Goal: Information Seeking & Learning: Learn about a topic

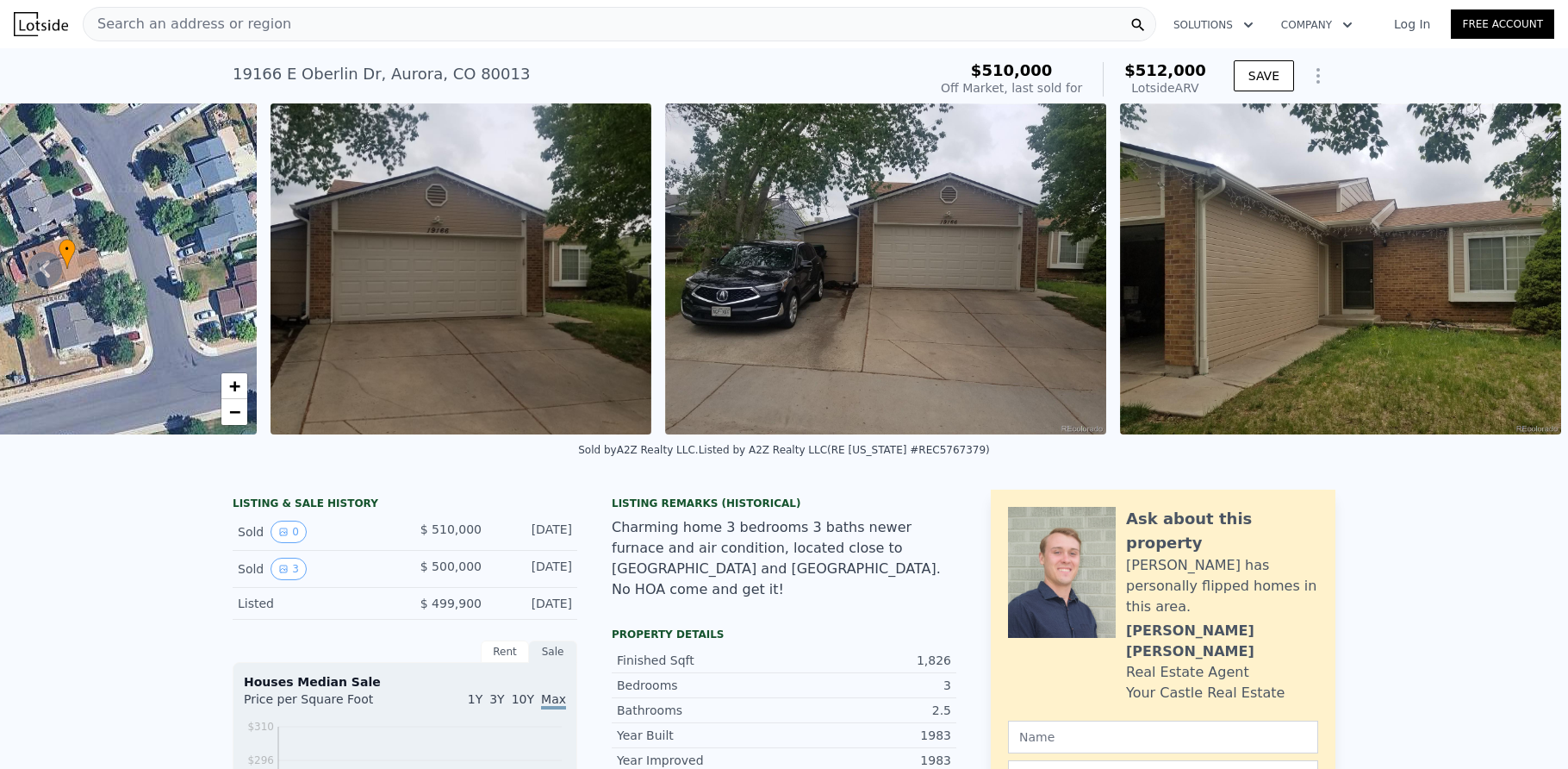
type input "-$ 70,033"
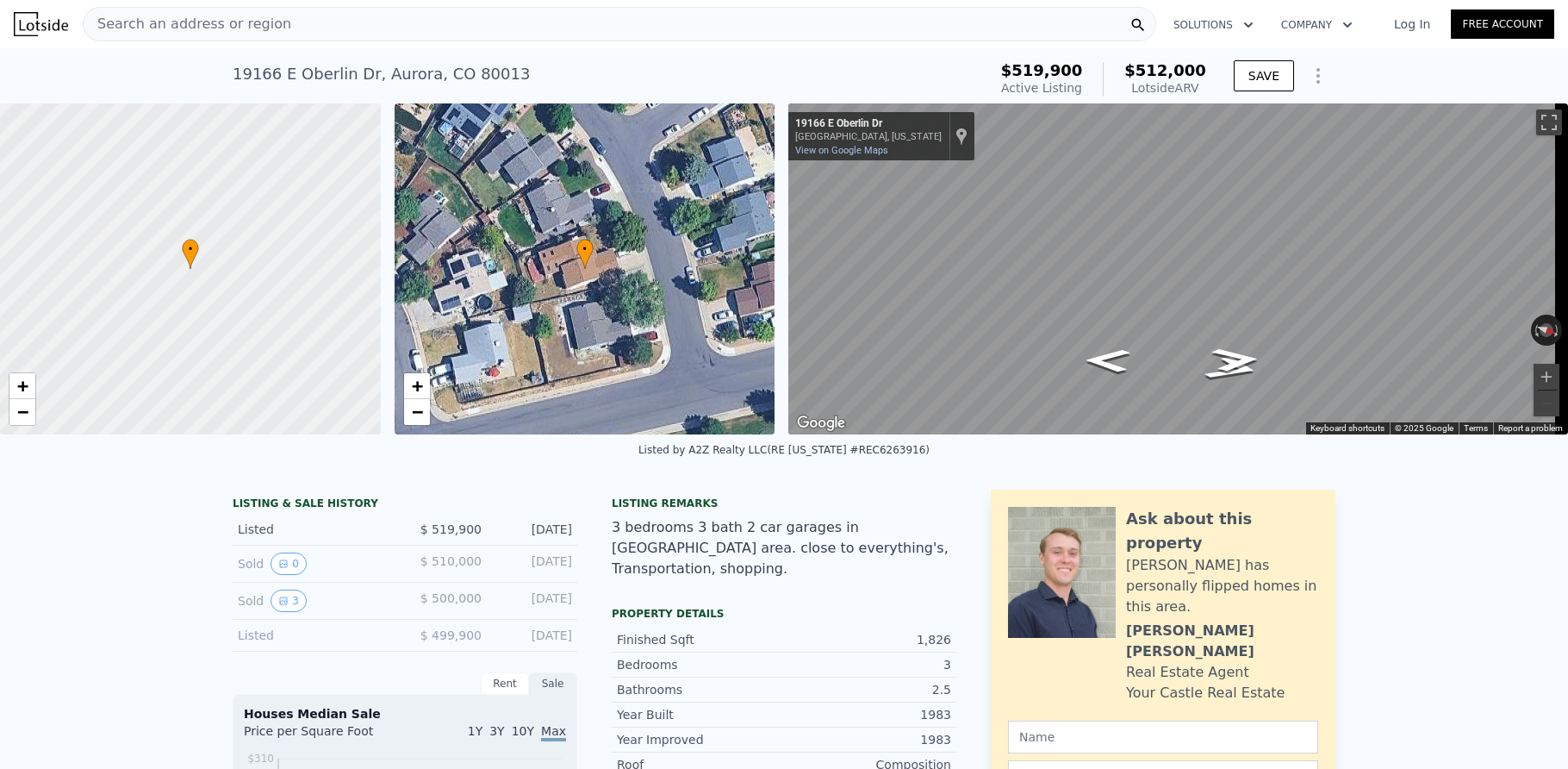
scroll to position [0, 7]
click at [411, 21] on div "Search an address or region" at bounding box center [619, 24] width 1073 height 34
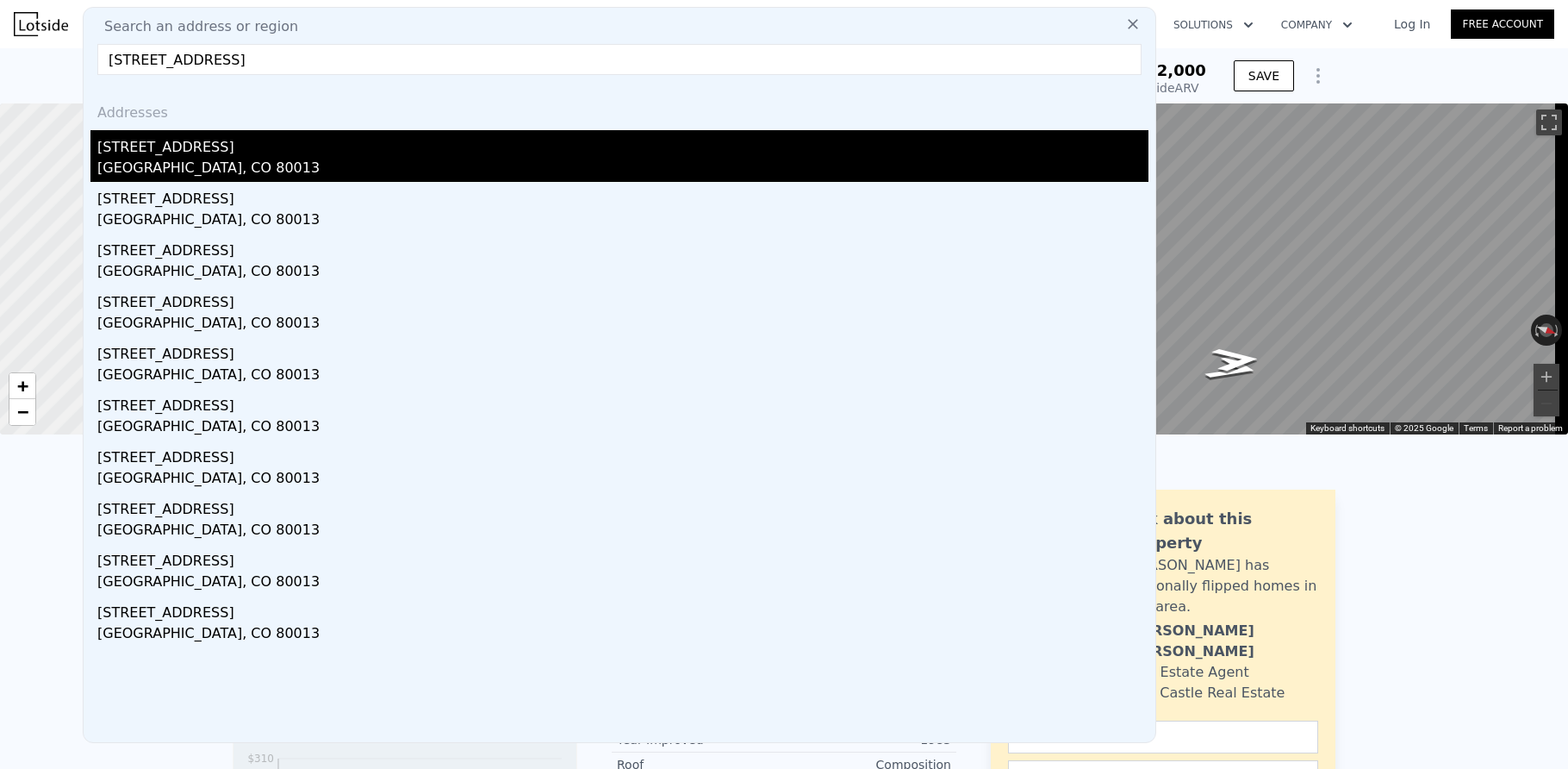
type input "[STREET_ADDRESS]"
click at [228, 150] on div "[STREET_ADDRESS]" at bounding box center [622, 144] width 1051 height 28
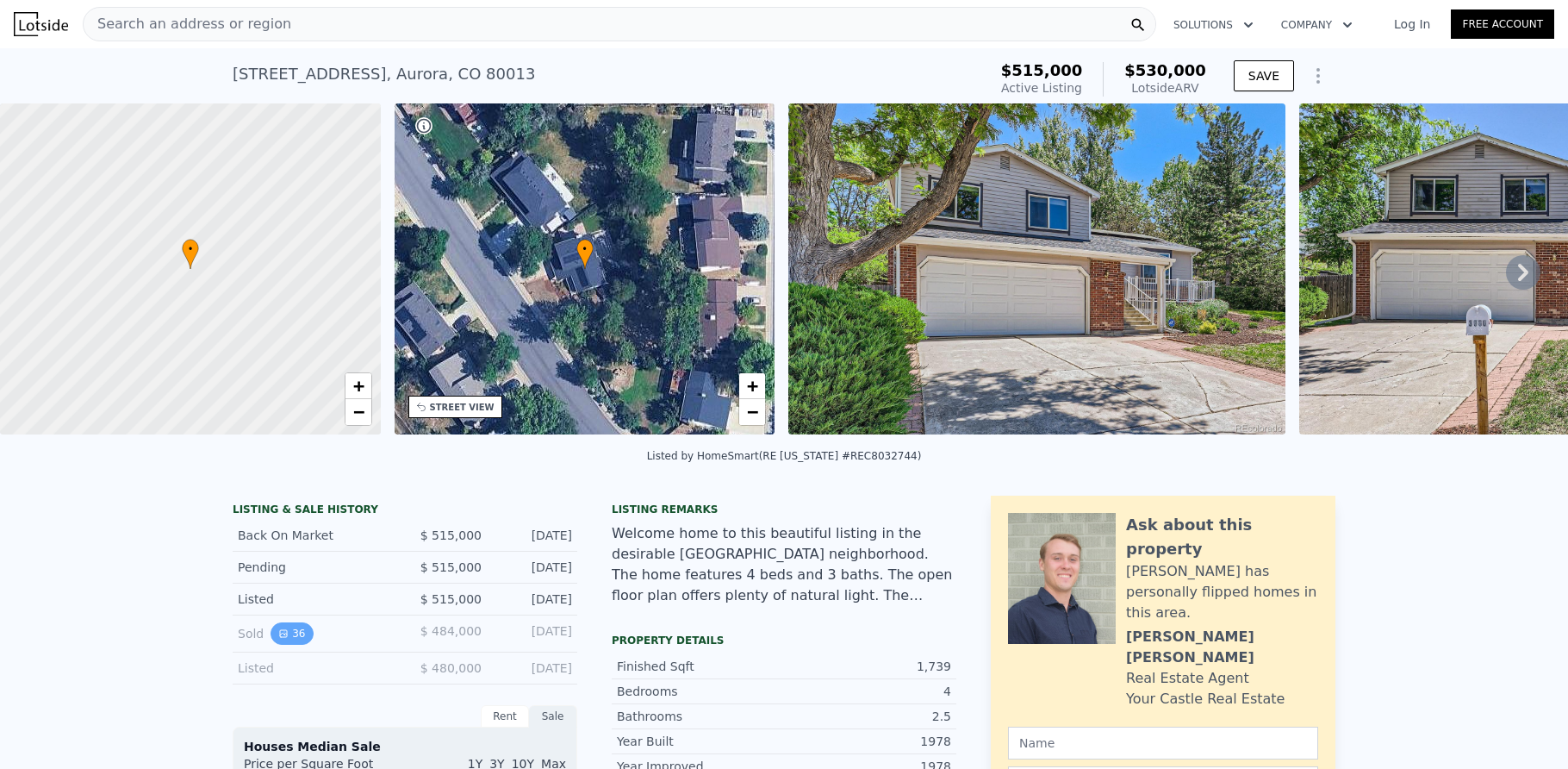
click at [280, 637] on icon "View historical data" at bounding box center [283, 633] width 7 height 7
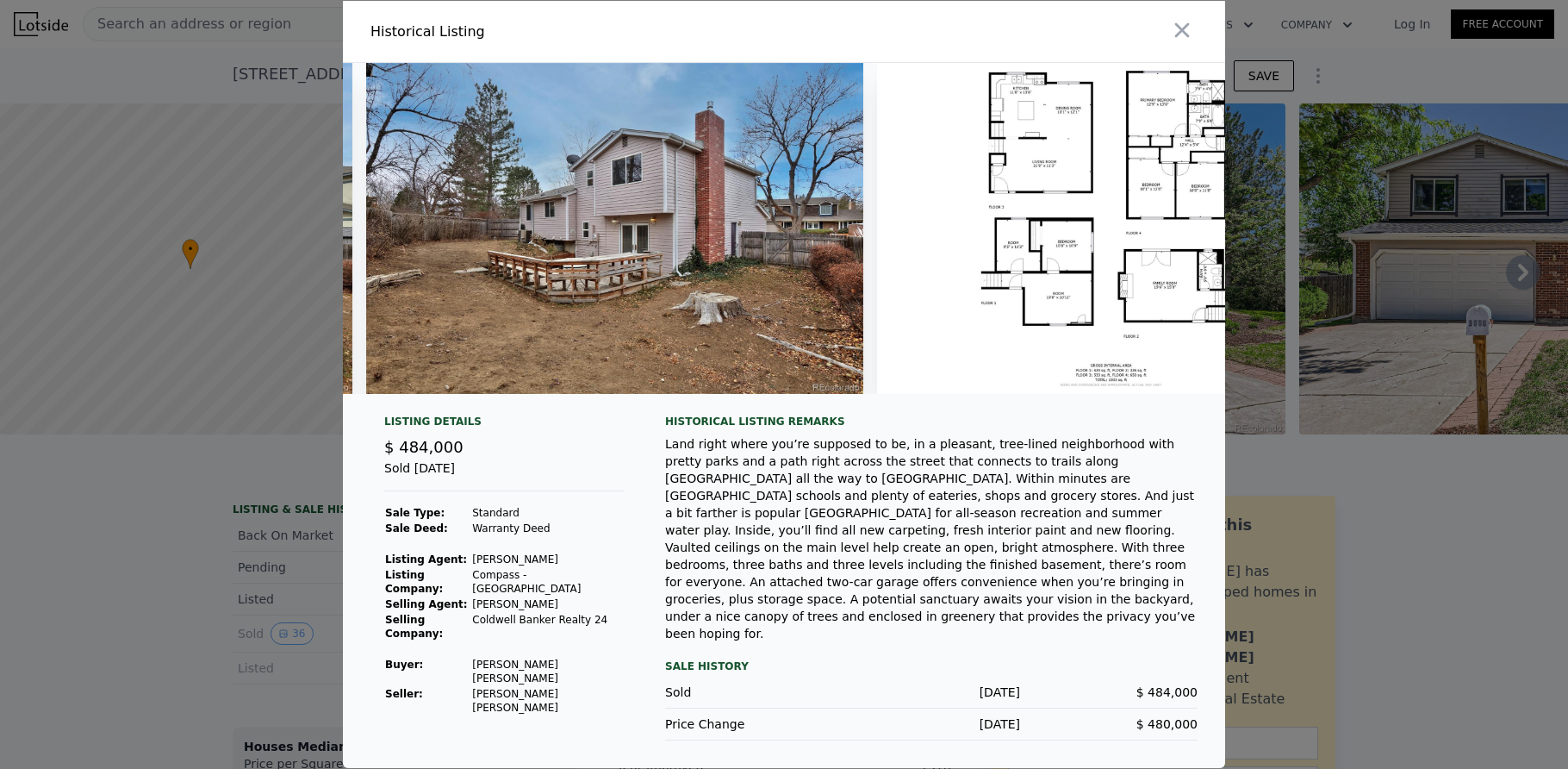
scroll to position [0, 17269]
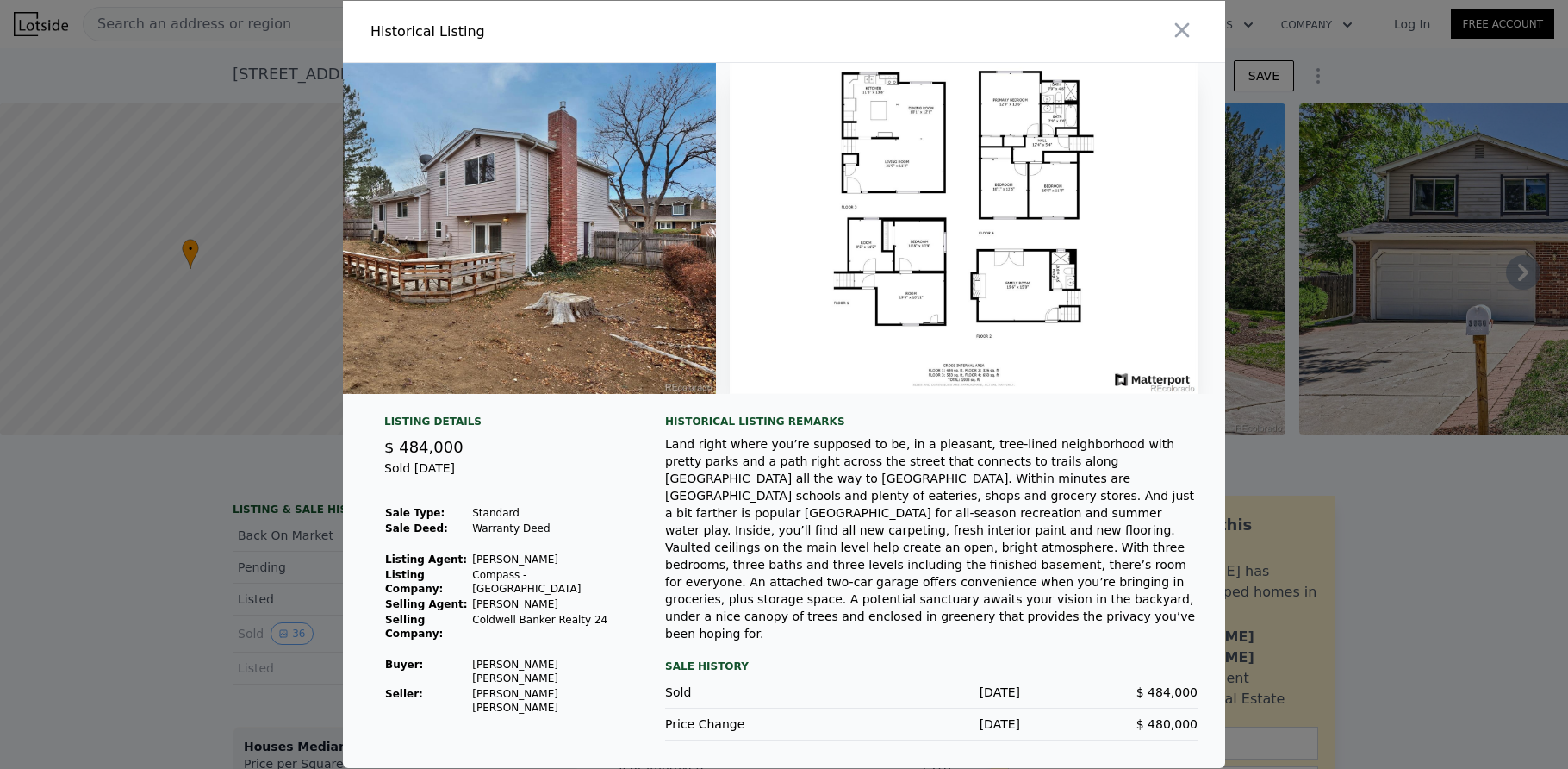
click at [1380, 526] on div at bounding box center [784, 384] width 1568 height 769
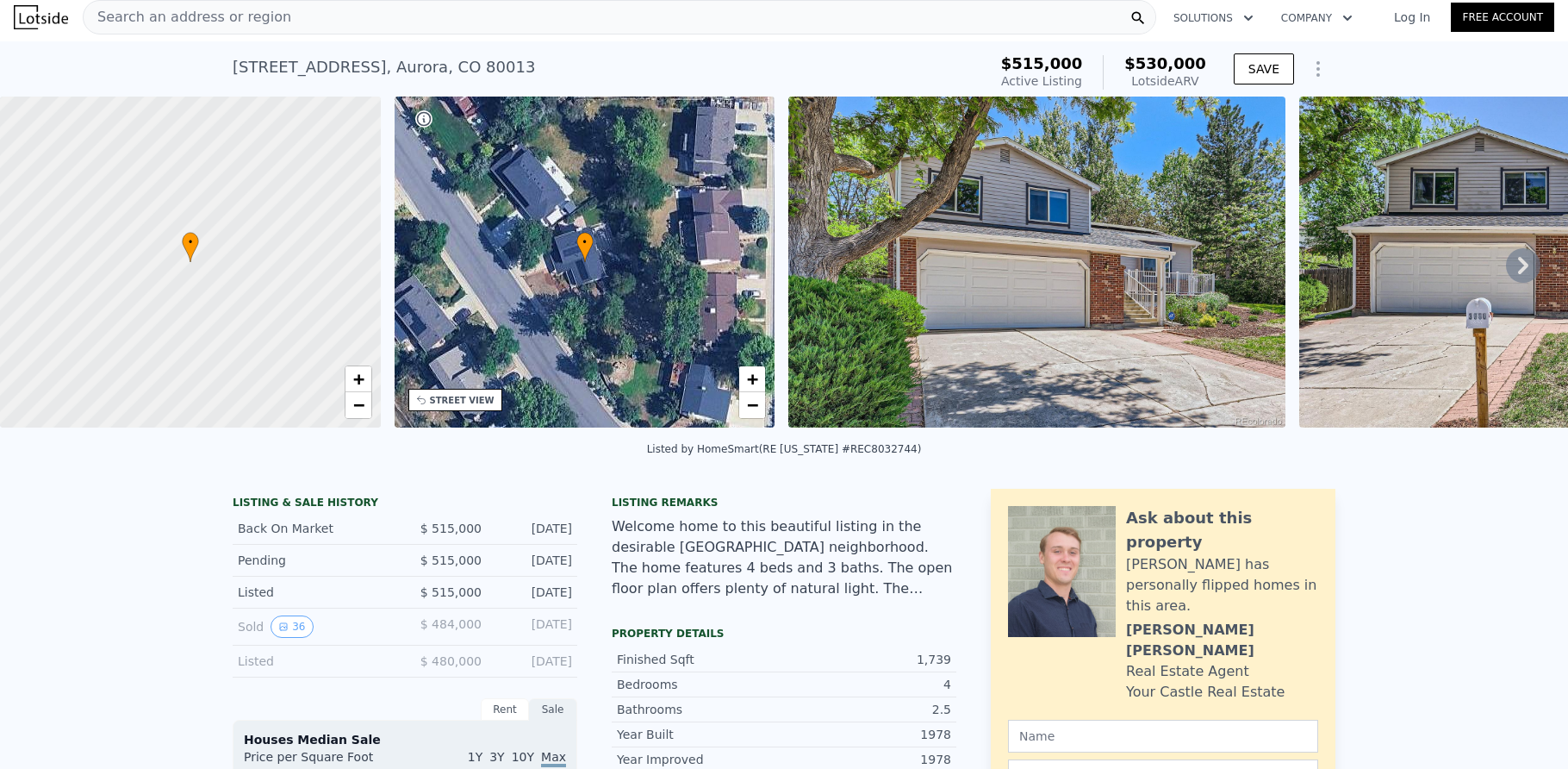
scroll to position [6, 0]
click at [1027, 343] on img at bounding box center [1036, 263] width 497 height 331
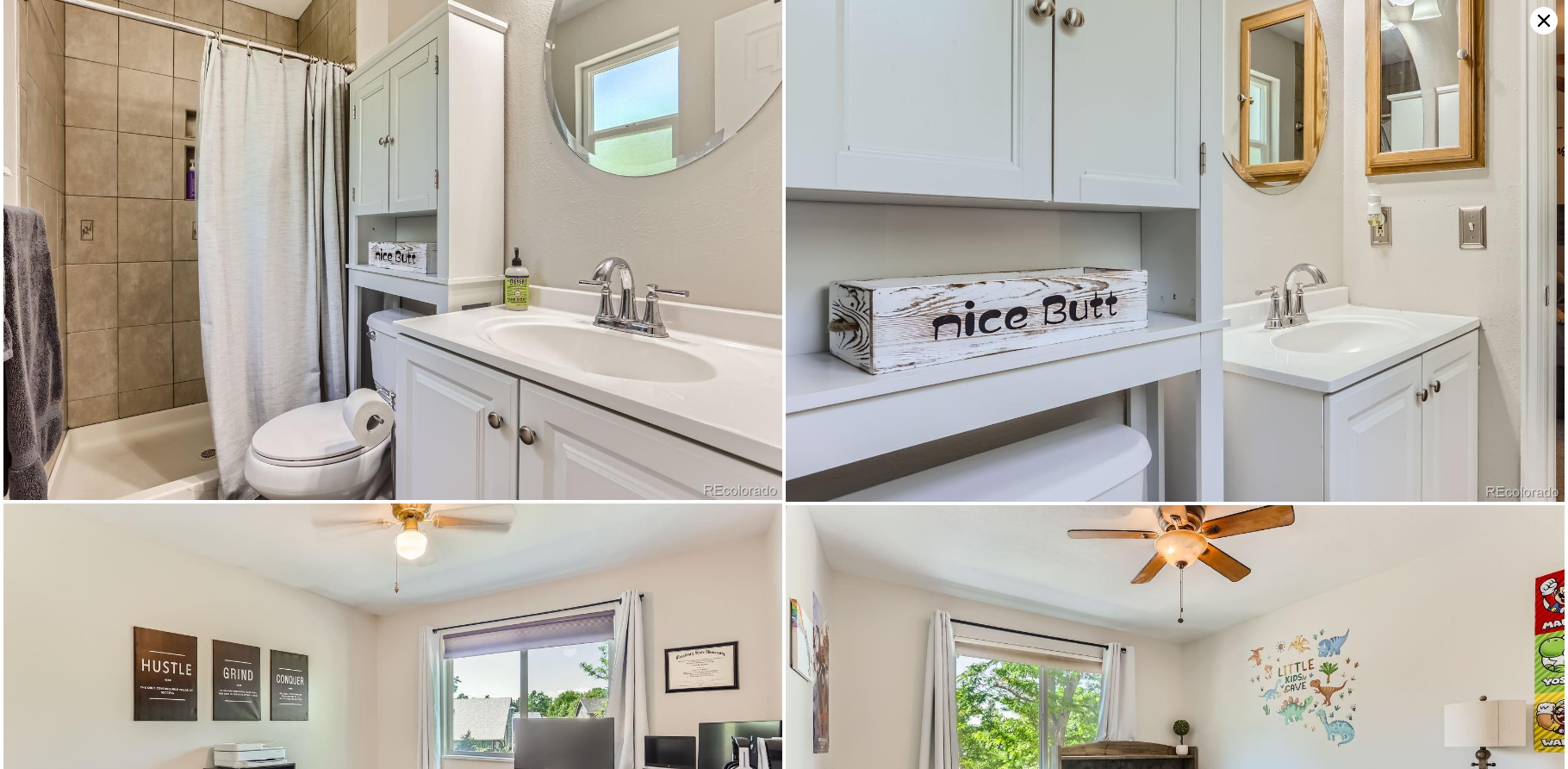
scroll to position [3110, 0]
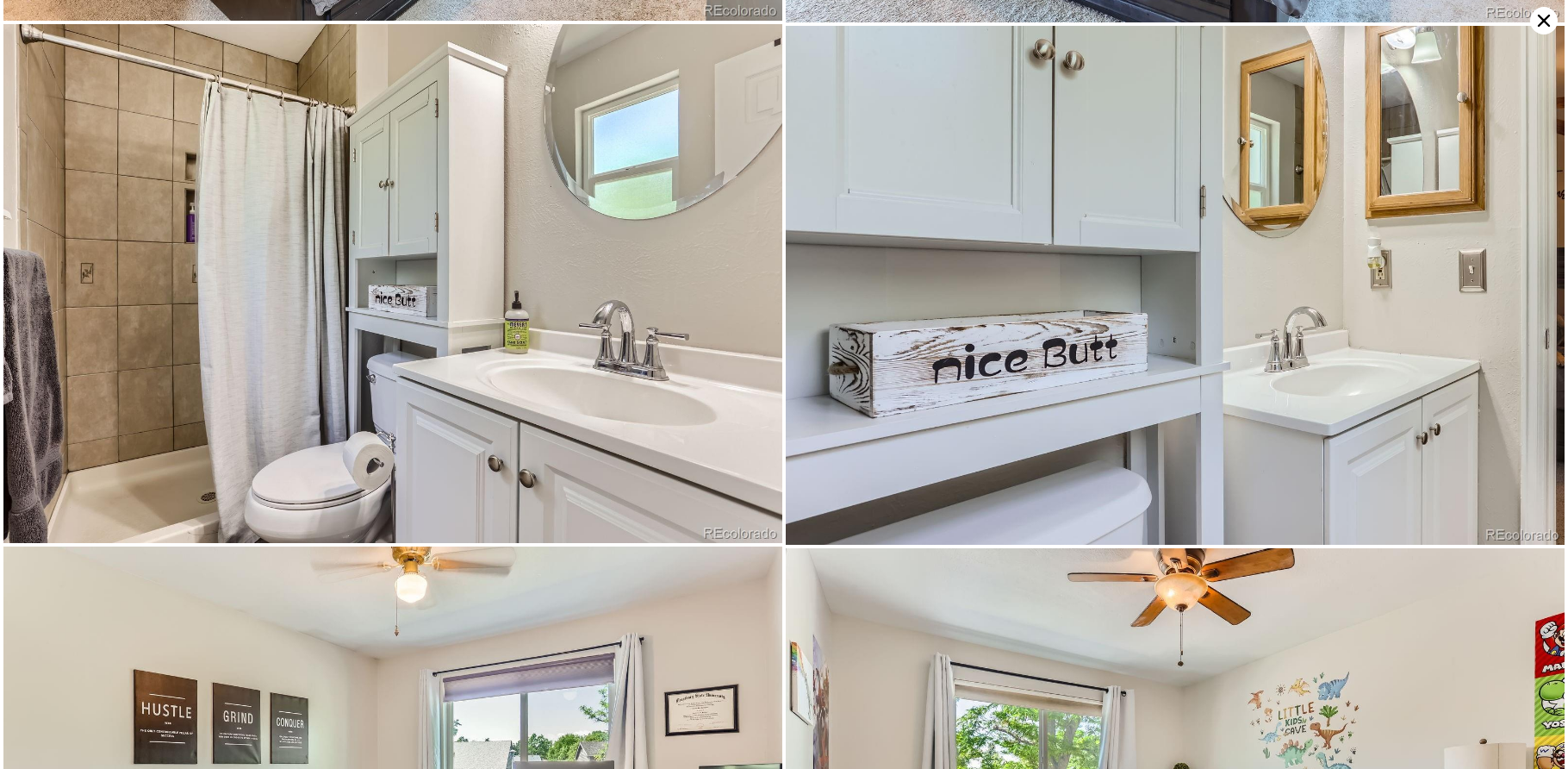
click at [1544, 27] on icon at bounding box center [1543, 20] width 28 height 28
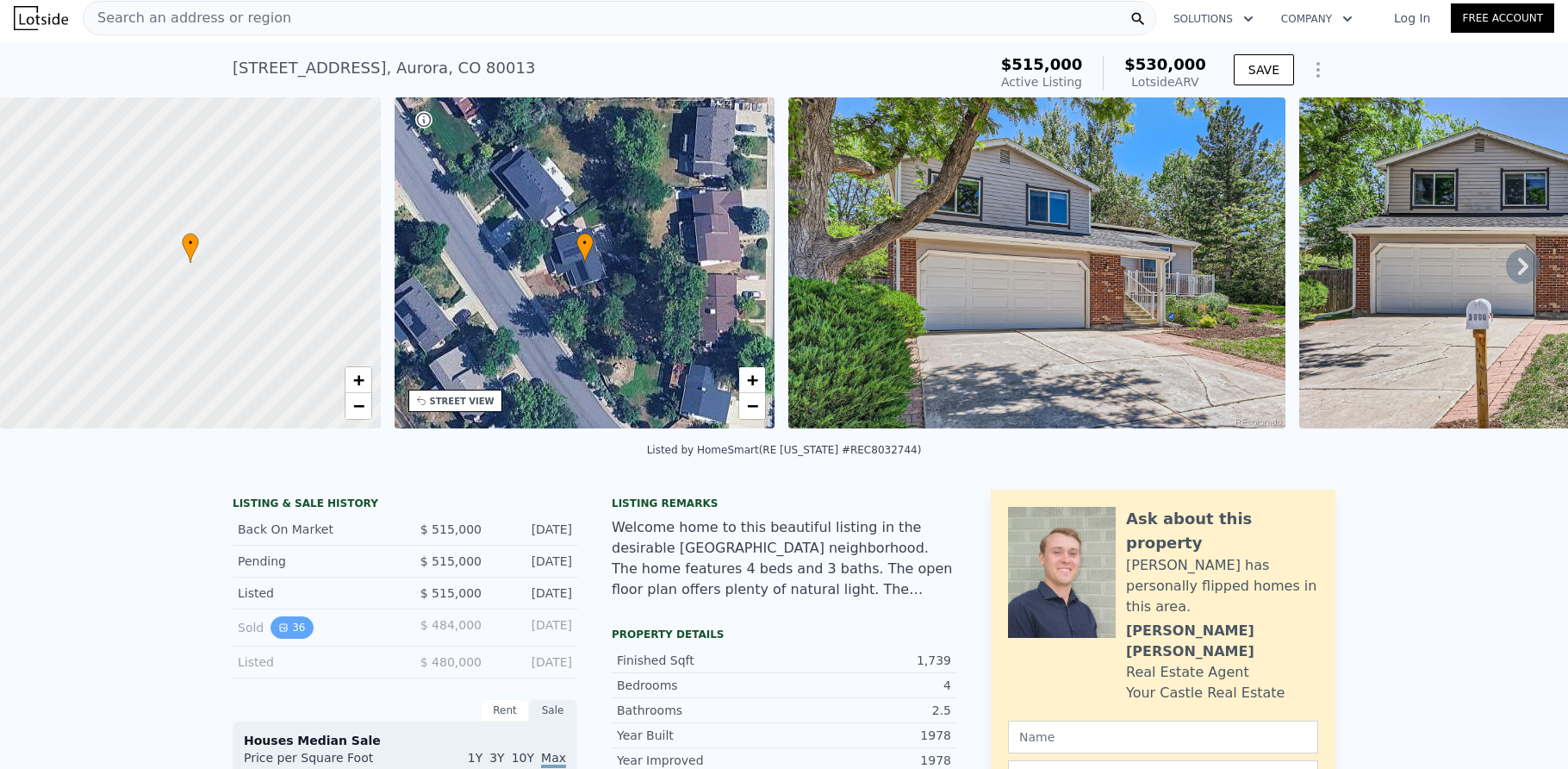
click at [287, 636] on button "36" at bounding box center [291, 627] width 42 height 23
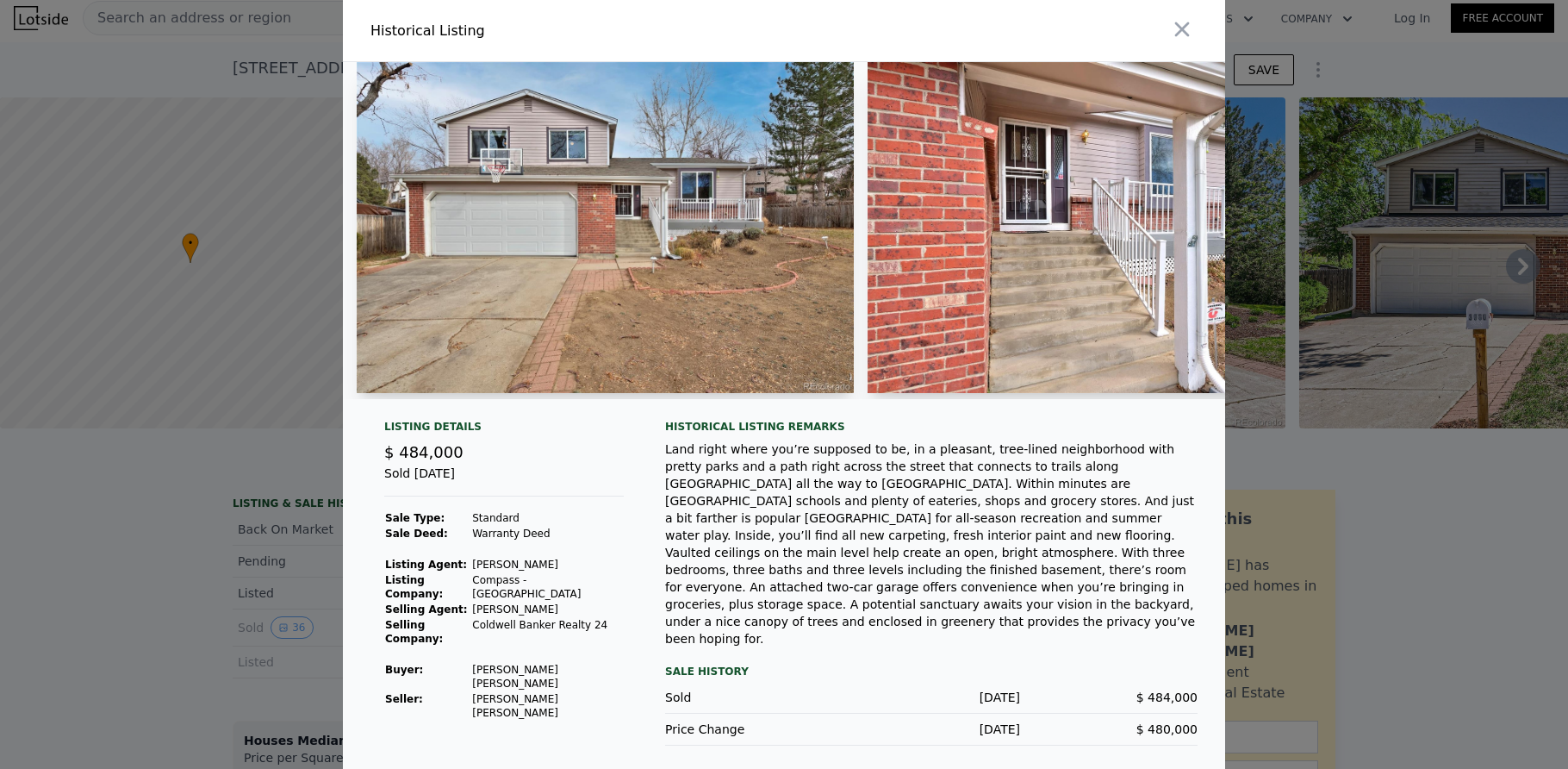
click at [471, 291] on img at bounding box center [605, 227] width 497 height 331
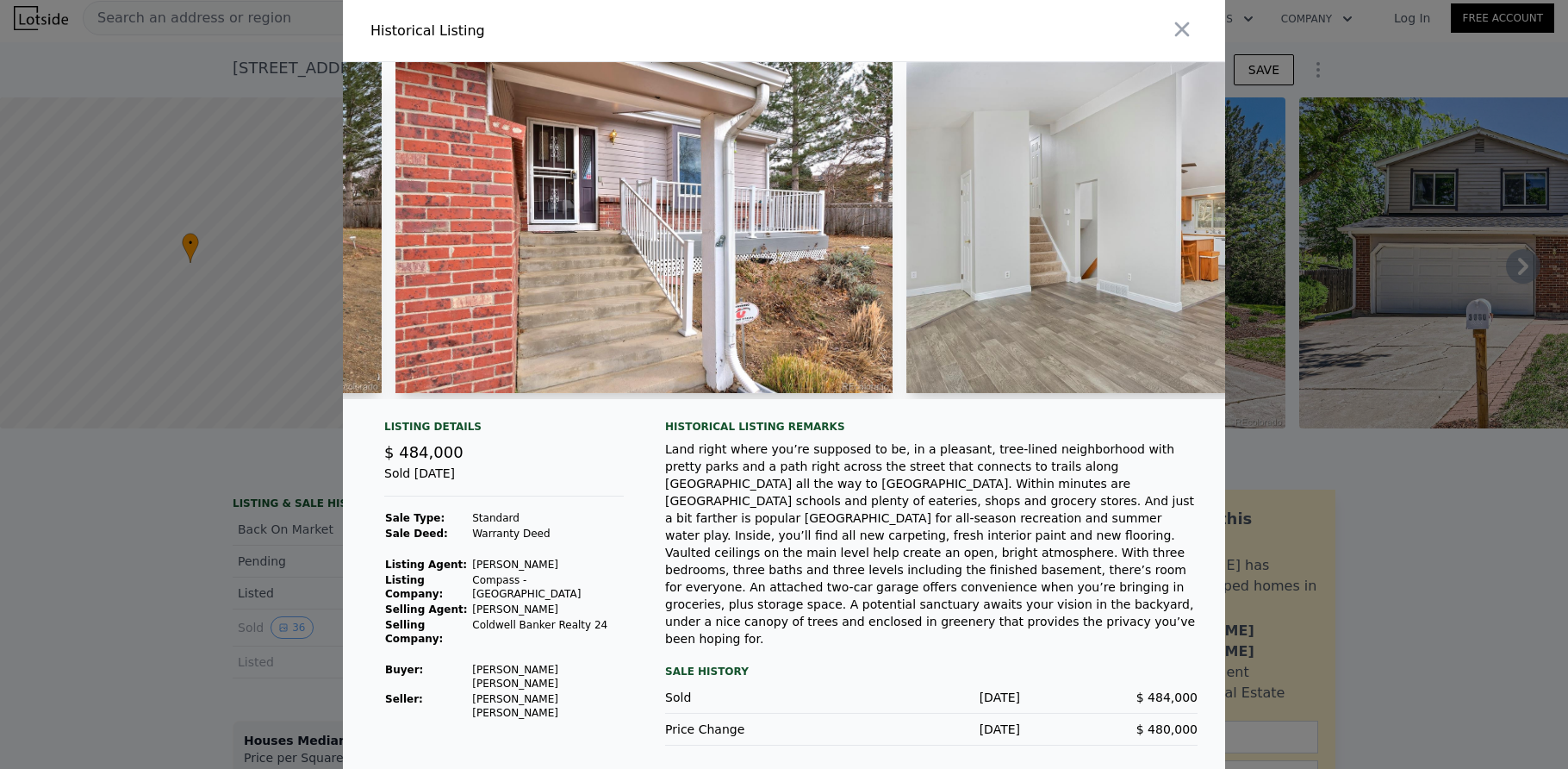
scroll to position [0, 0]
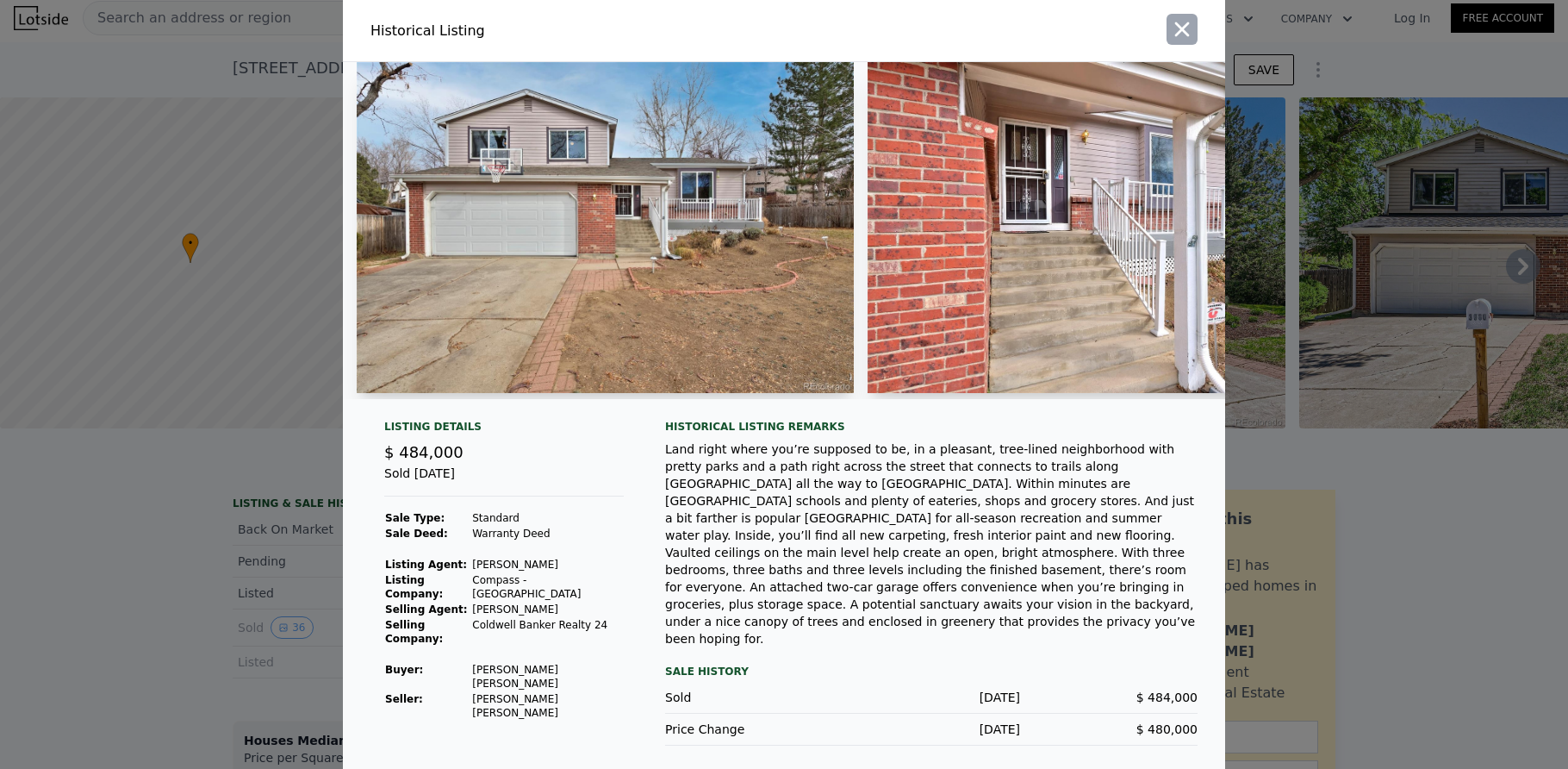
click at [1170, 41] on icon "button" at bounding box center [1182, 29] width 24 height 24
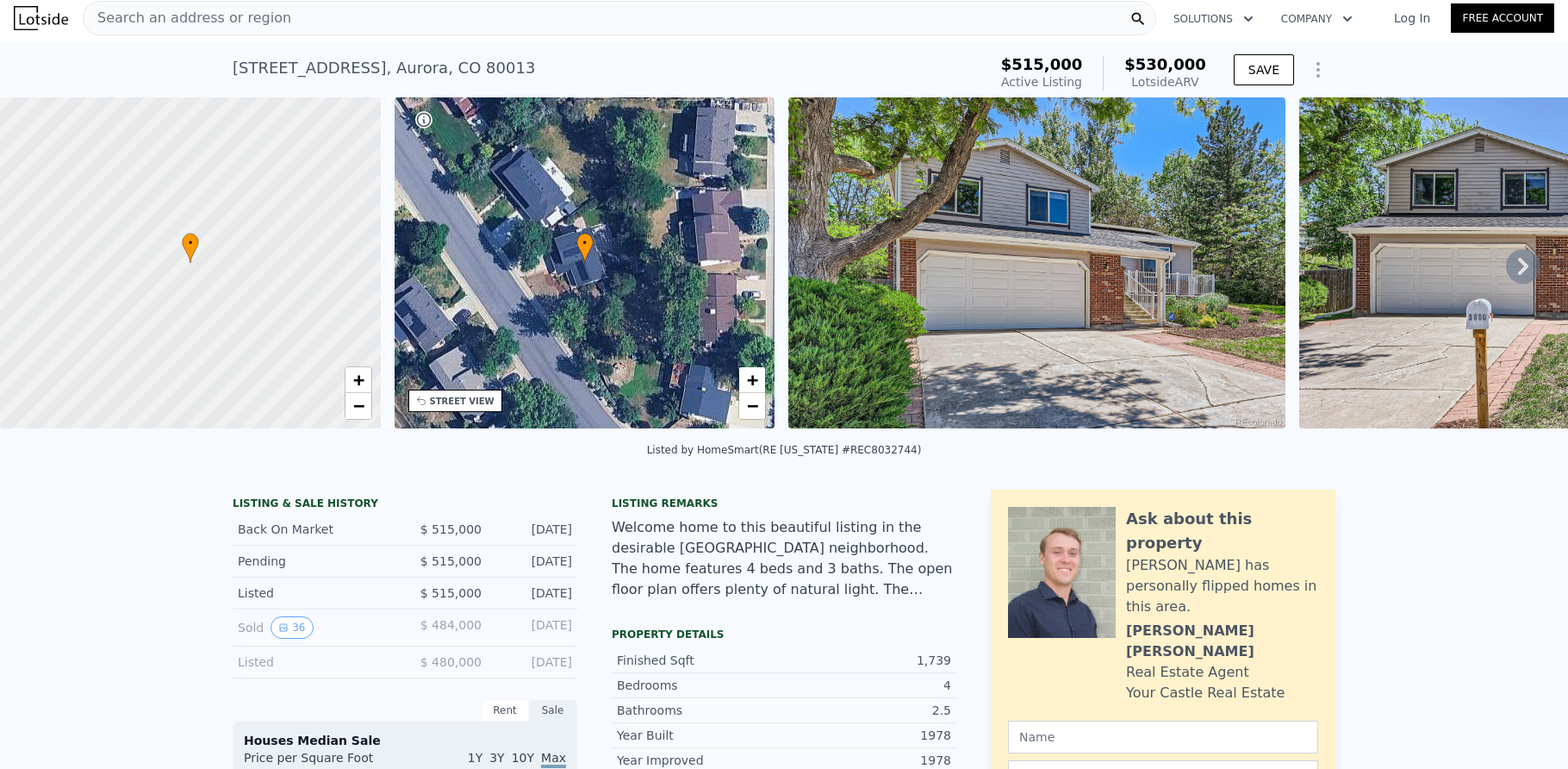
click at [330, 24] on div "Search an address or region" at bounding box center [619, 18] width 1073 height 34
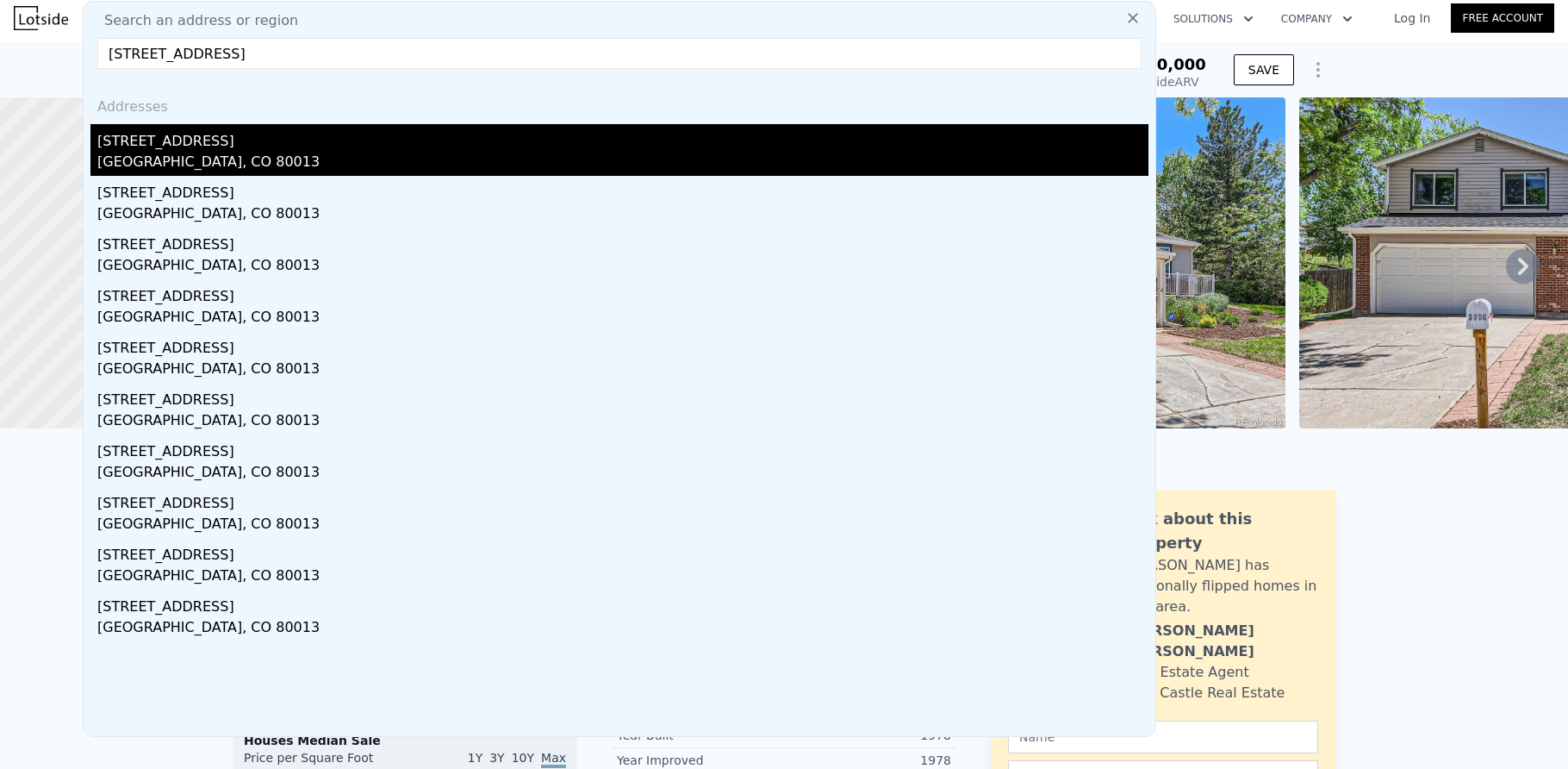
type input "[STREET_ADDRESS]"
click at [205, 144] on div "[STREET_ADDRESS]" at bounding box center [622, 137] width 1051 height 28
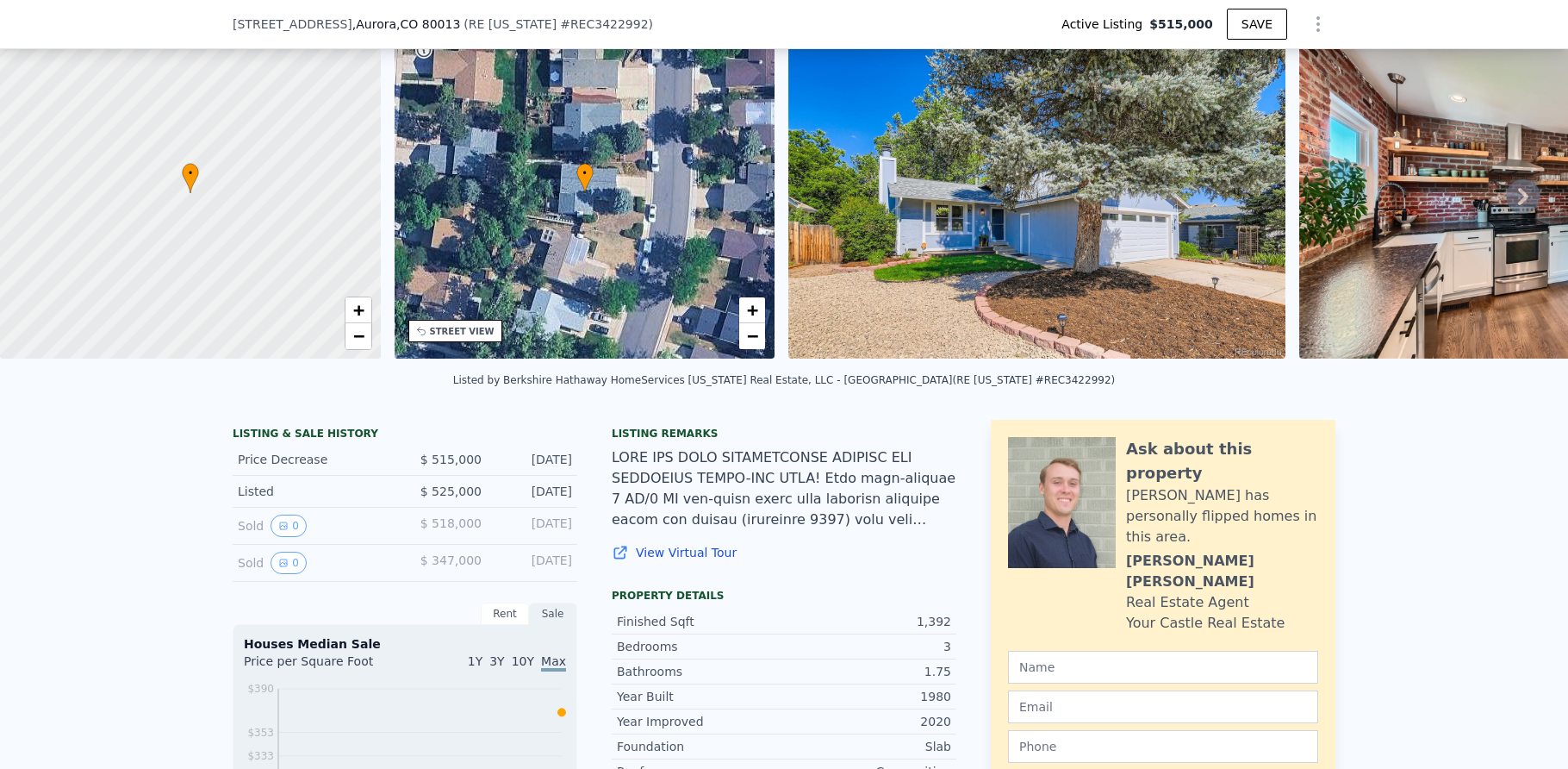
scroll to position [172, 0]
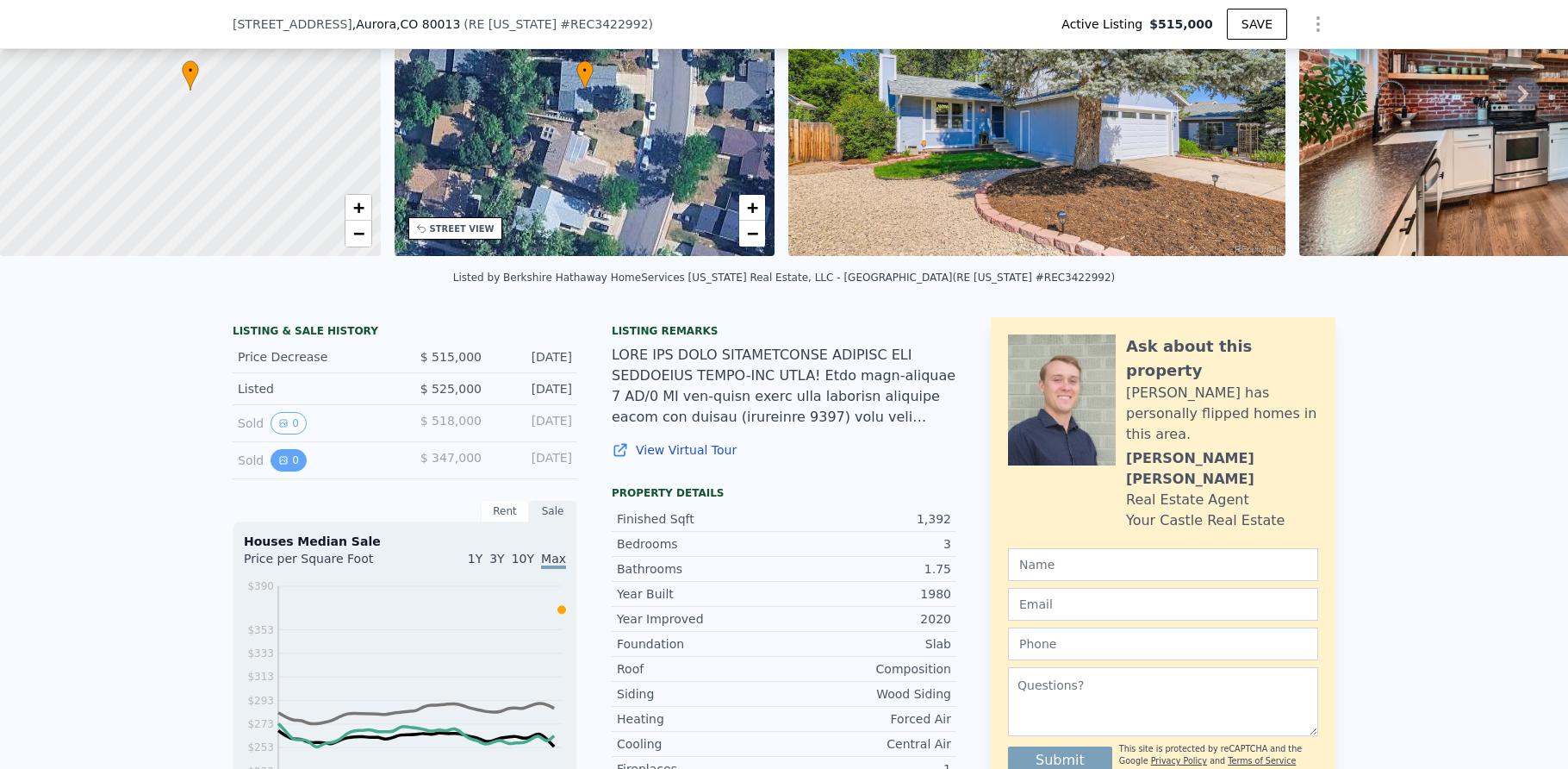
click at [280, 463] on icon "View historical data" at bounding box center [283, 460] width 7 height 7
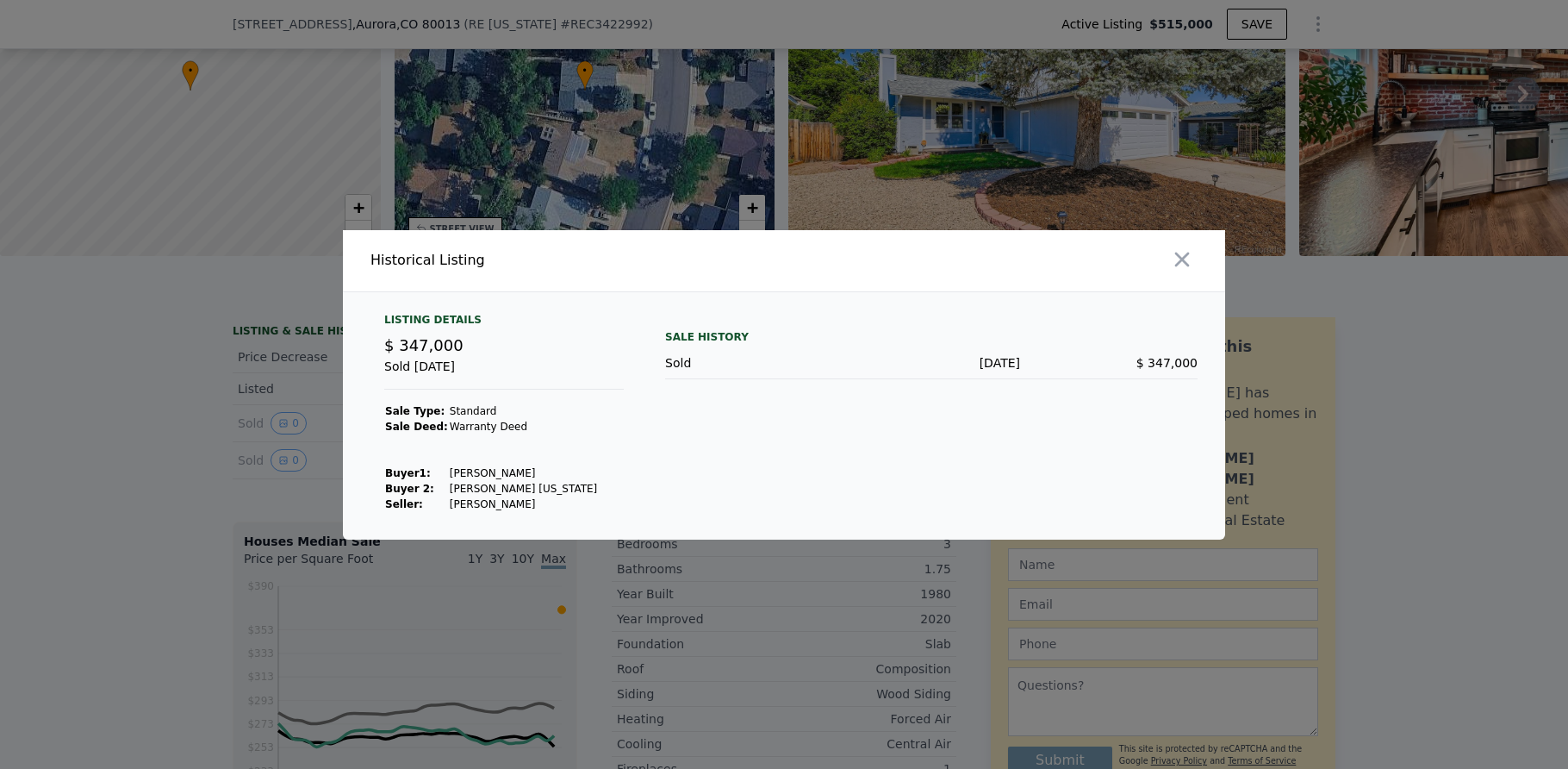
click at [274, 444] on div at bounding box center [784, 384] width 1568 height 769
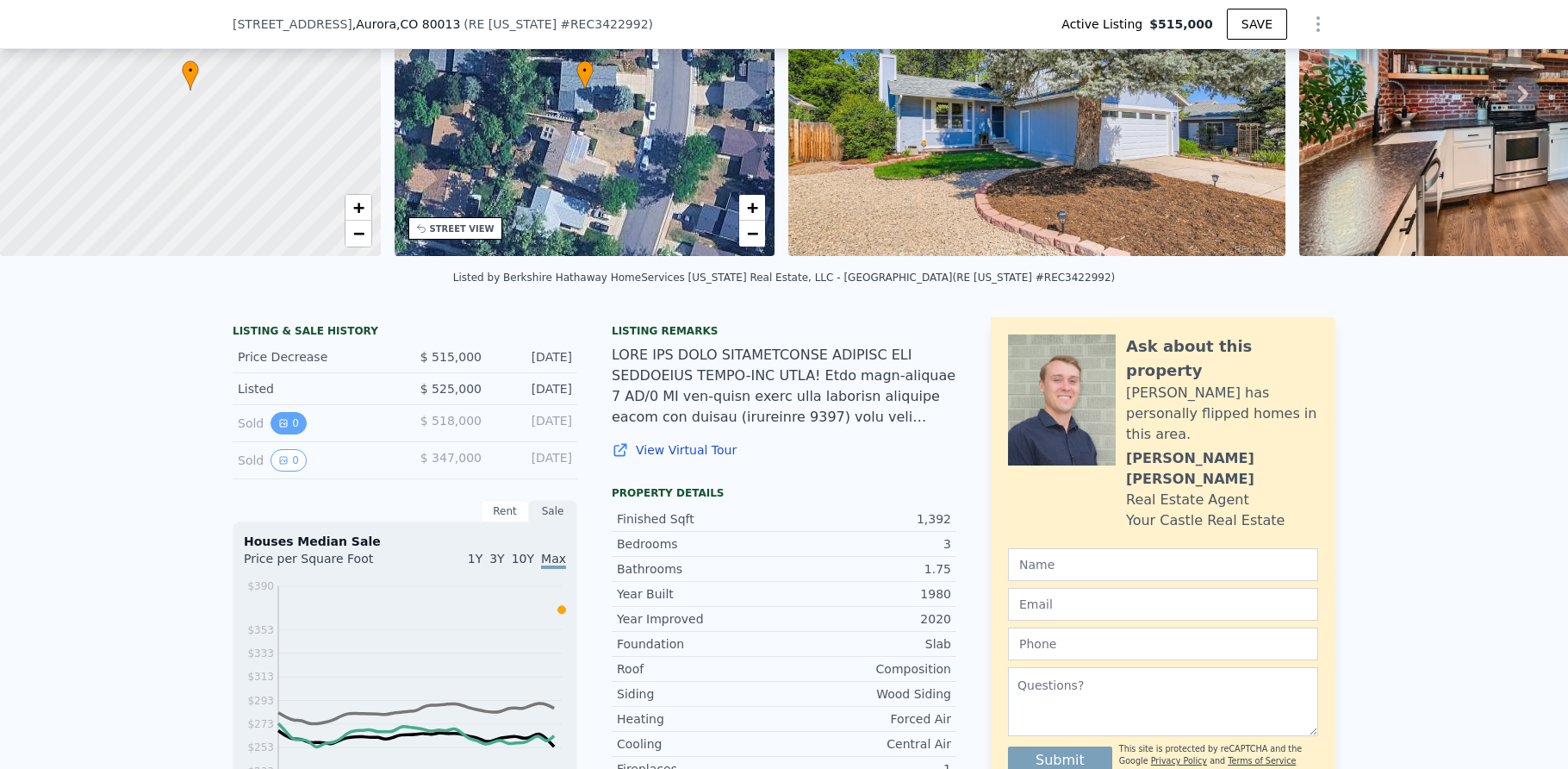
click at [273, 434] on button "0" at bounding box center [288, 424] width 36 height 23
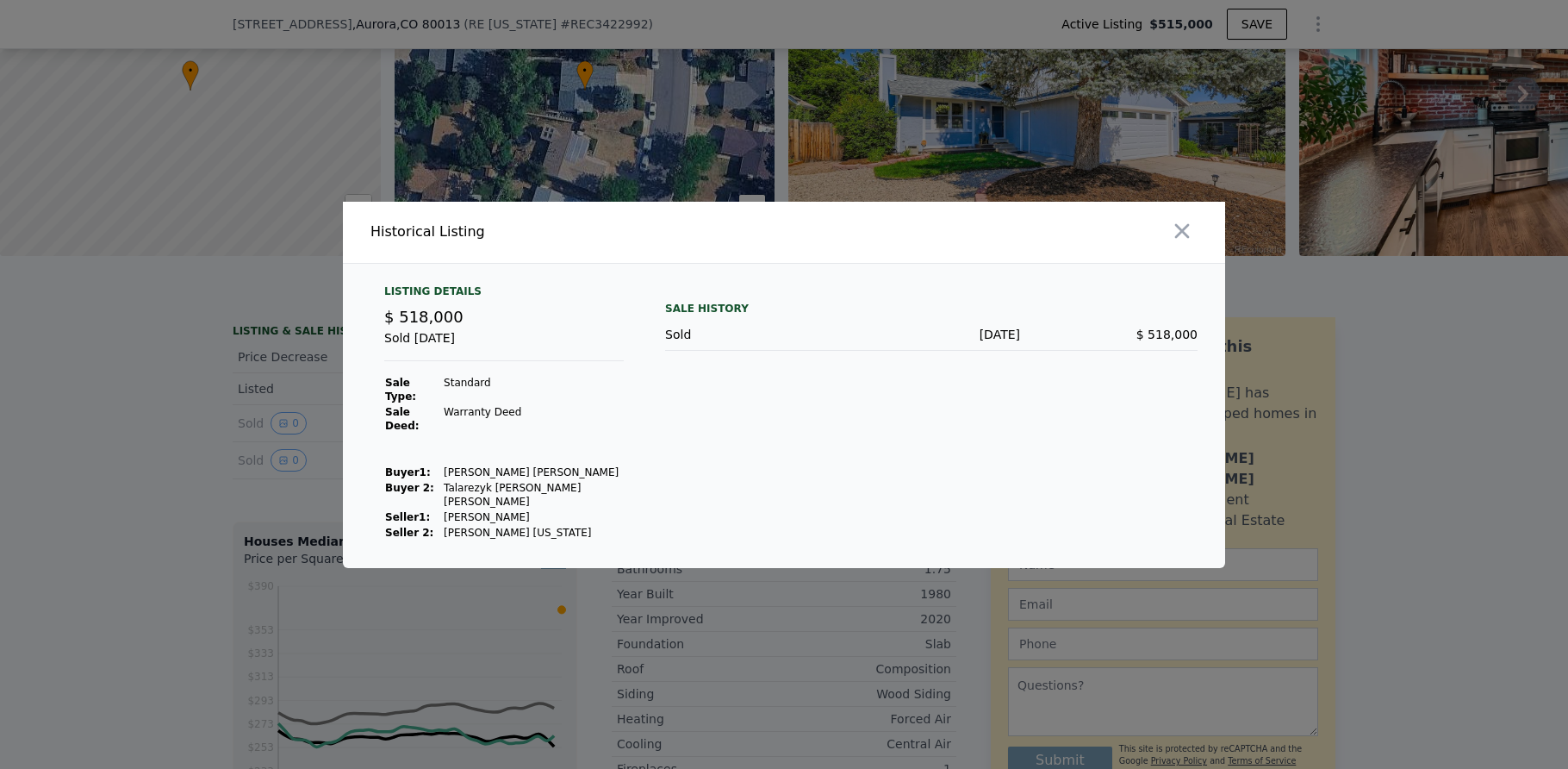
click at [232, 435] on div at bounding box center [784, 384] width 1568 height 769
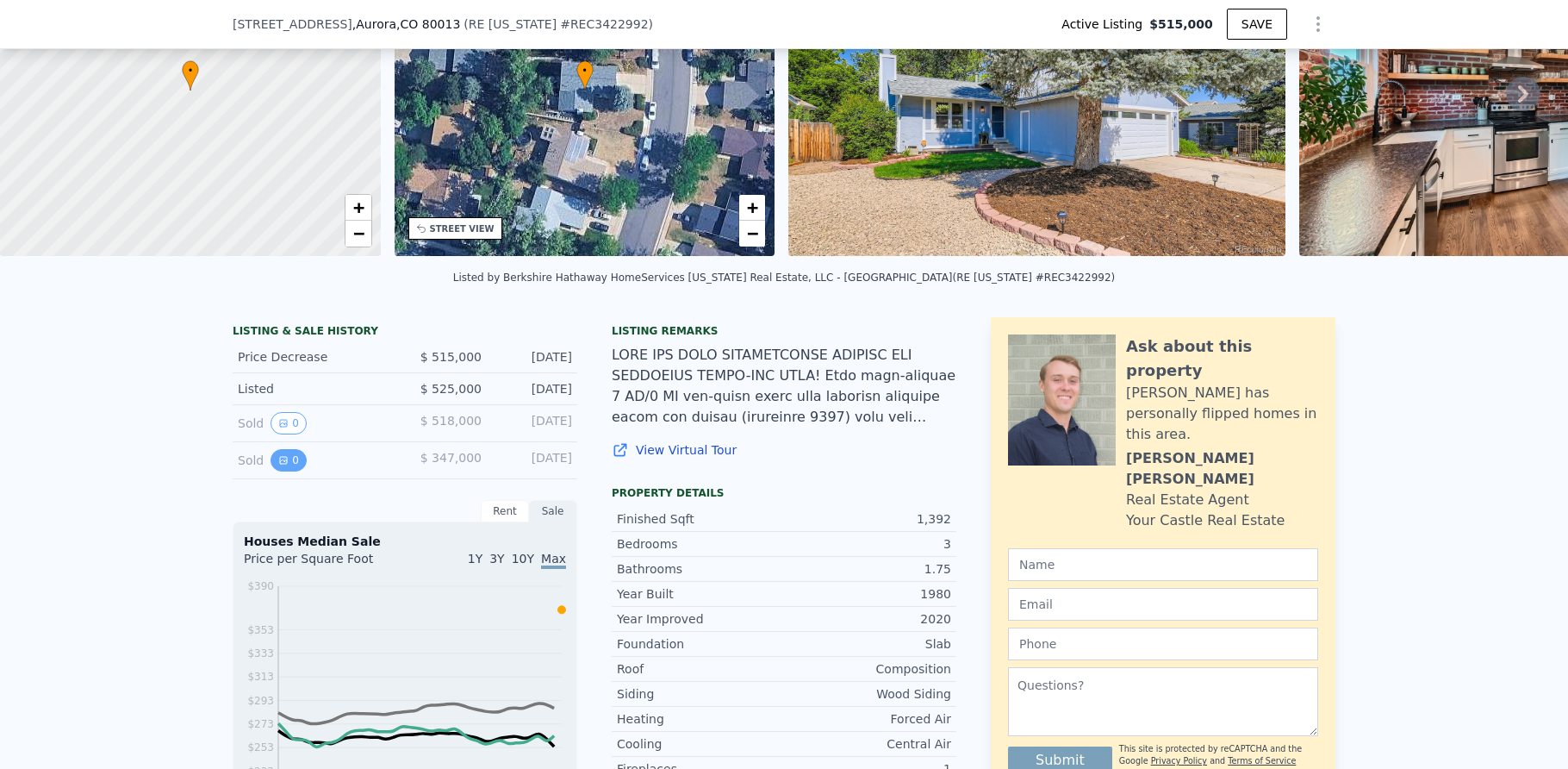
click at [284, 469] on button "0" at bounding box center [288, 461] width 36 height 23
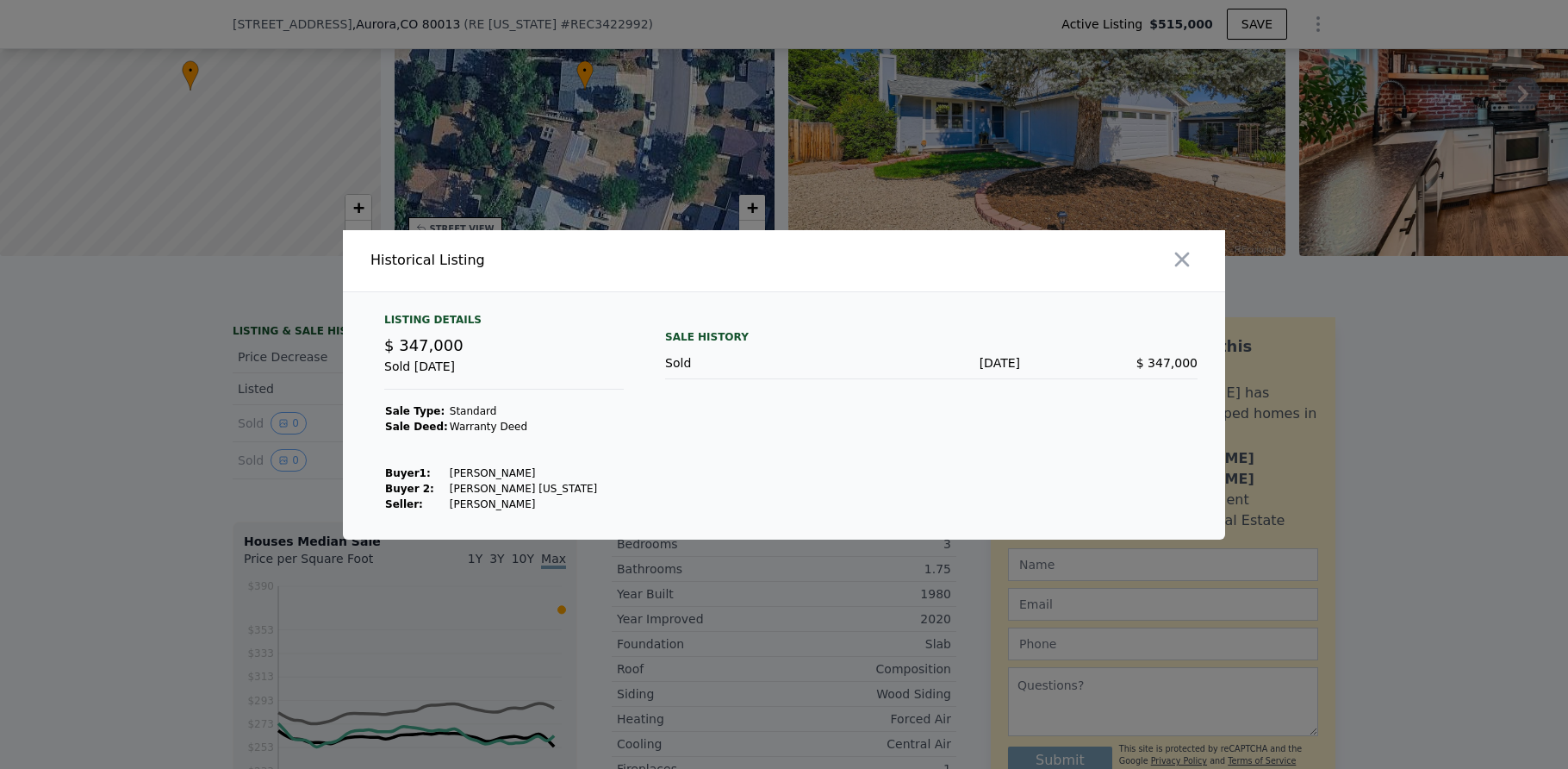
click at [206, 441] on div at bounding box center [784, 384] width 1568 height 769
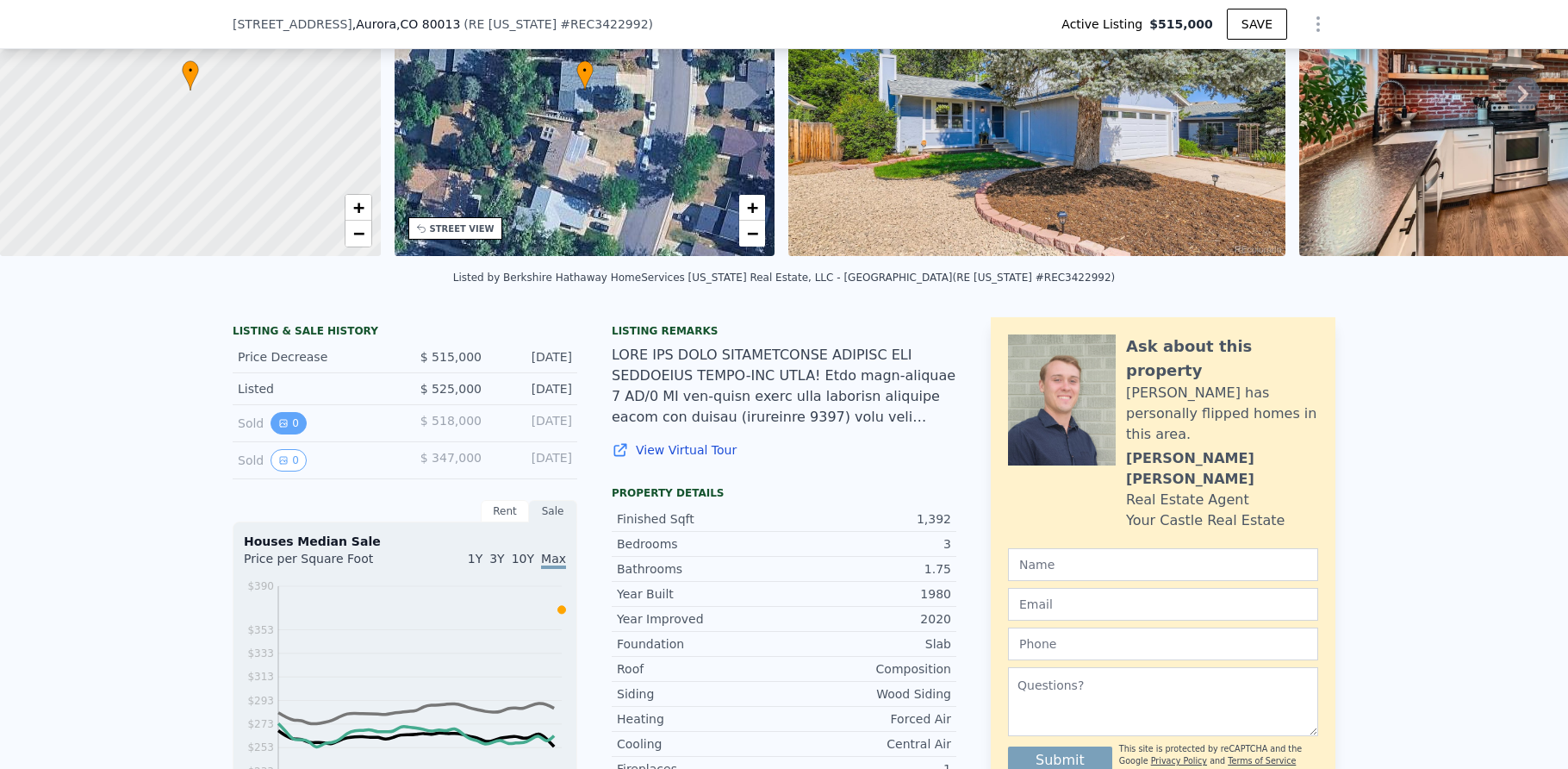
click at [293, 434] on button "0" at bounding box center [288, 424] width 36 height 23
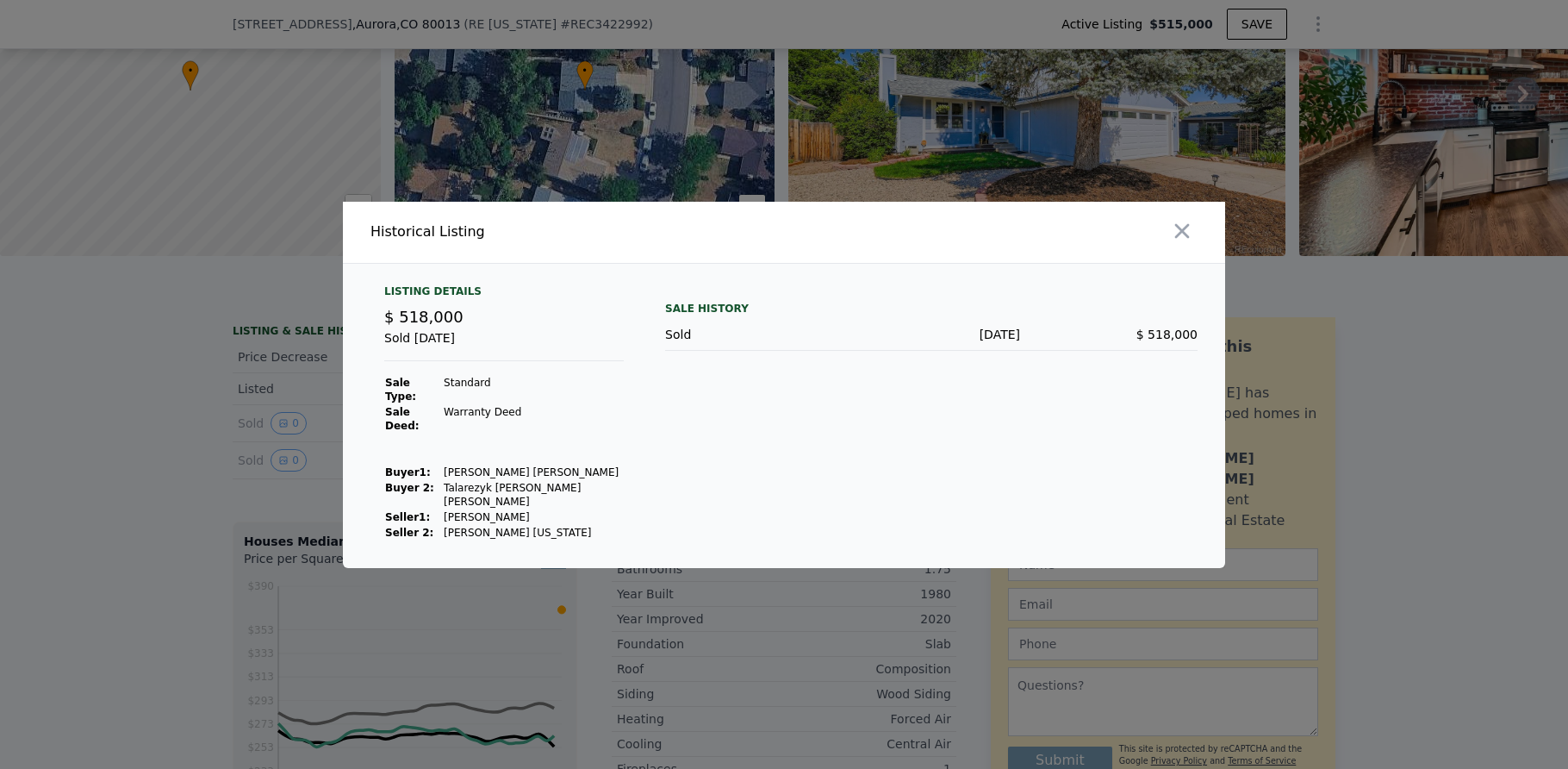
click at [222, 451] on div at bounding box center [784, 384] width 1568 height 769
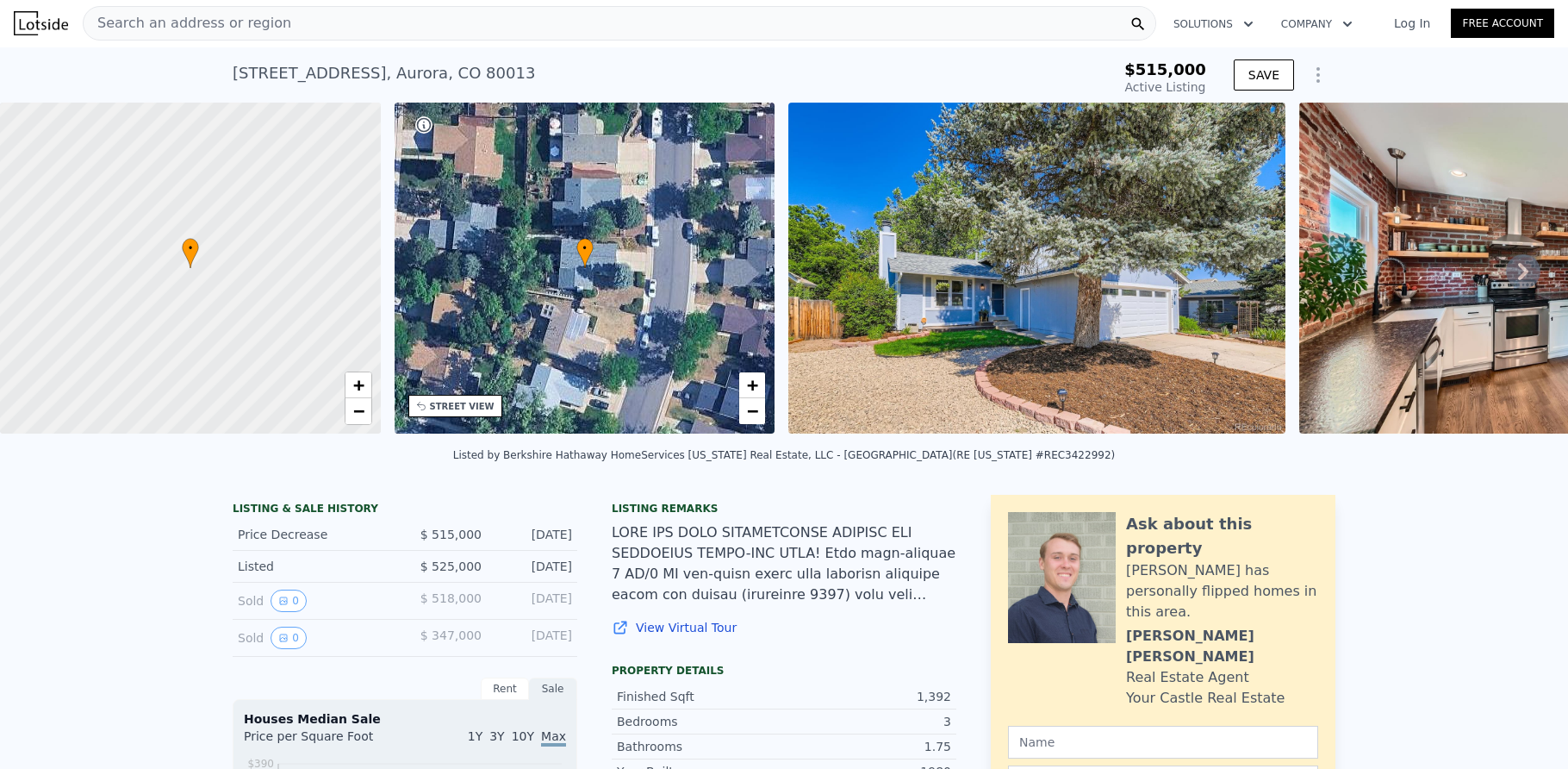
scroll to position [0, 0]
click at [366, 23] on div "Search an address or region" at bounding box center [619, 24] width 1073 height 34
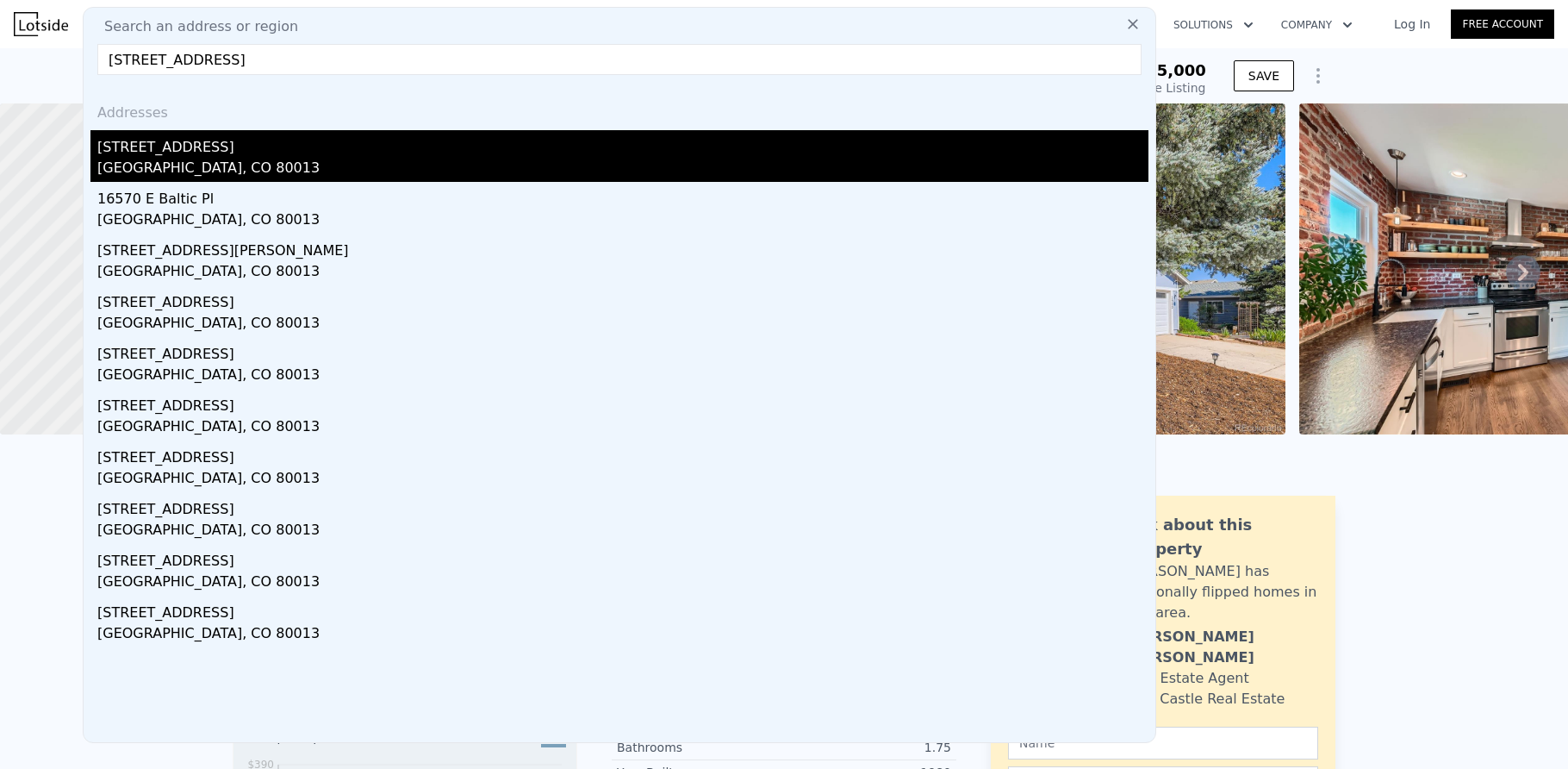
type input "[STREET_ADDRESS]"
click at [238, 148] on div "[STREET_ADDRESS]" at bounding box center [622, 144] width 1051 height 28
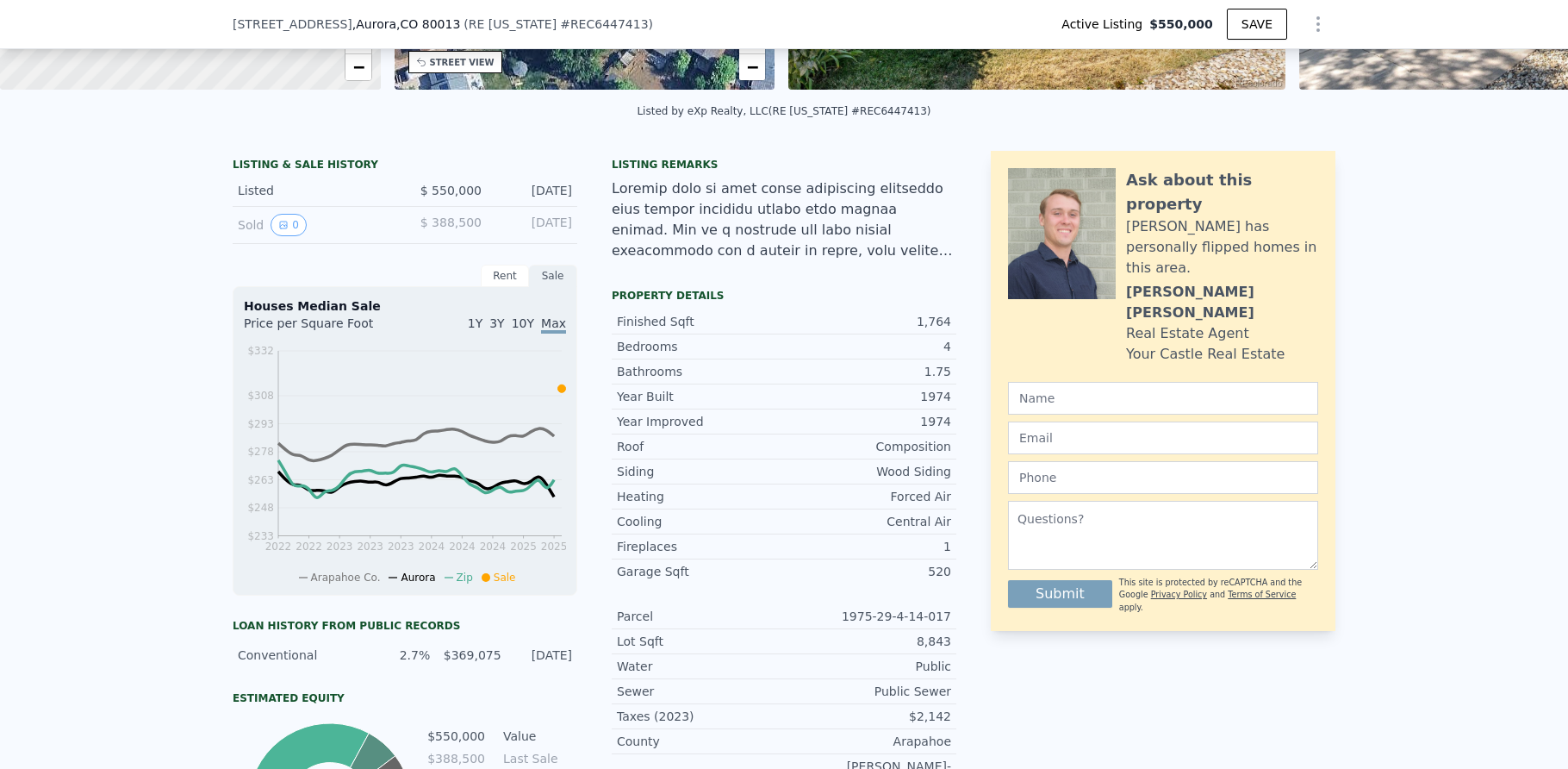
scroll to position [345, 0]
